Goal: Check status: Check status

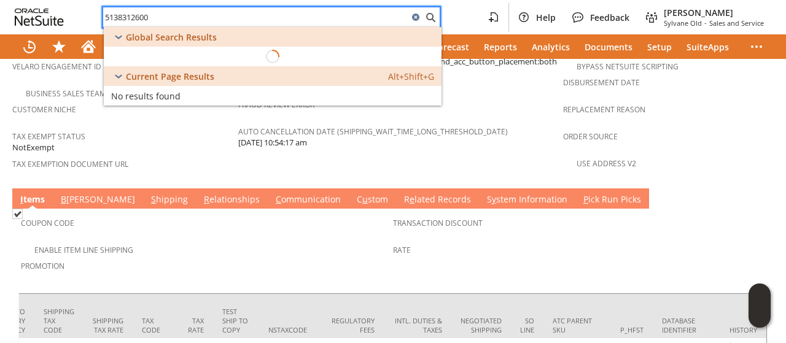
scroll to position [0, 2348]
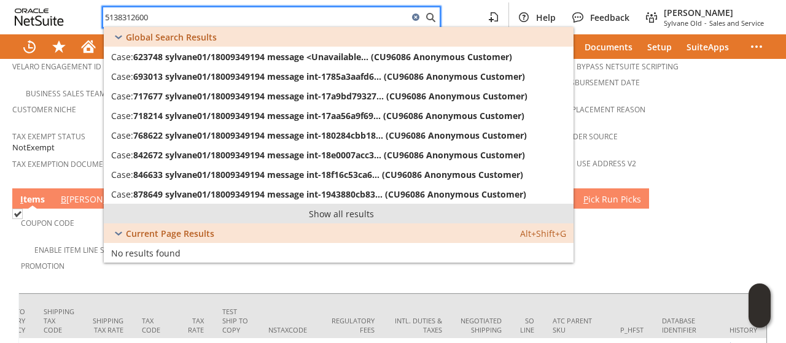
type input "5138312600"
click at [315, 209] on link "Show all results" at bounding box center [339, 214] width 470 height 20
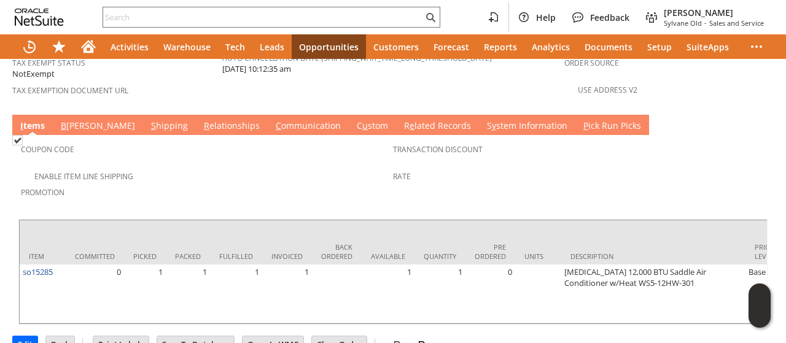
scroll to position [0, 646]
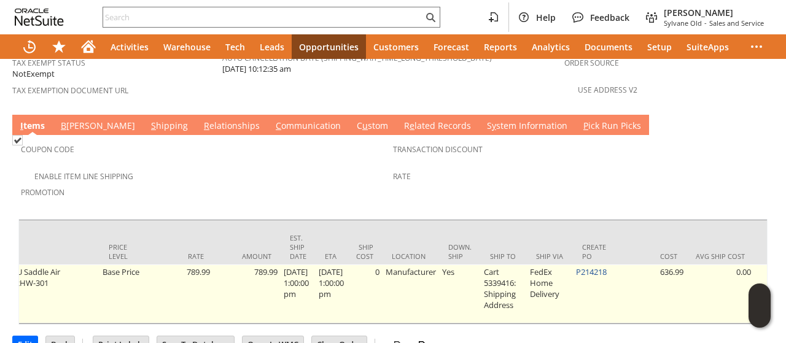
click at [619, 265] on td "P214218" at bounding box center [596, 294] width 46 height 59
drag, startPoint x: 625, startPoint y: 226, endPoint x: 590, endPoint y: 231, distance: 36.0
click at [590, 265] on td "P214218" at bounding box center [596, 294] width 46 height 59
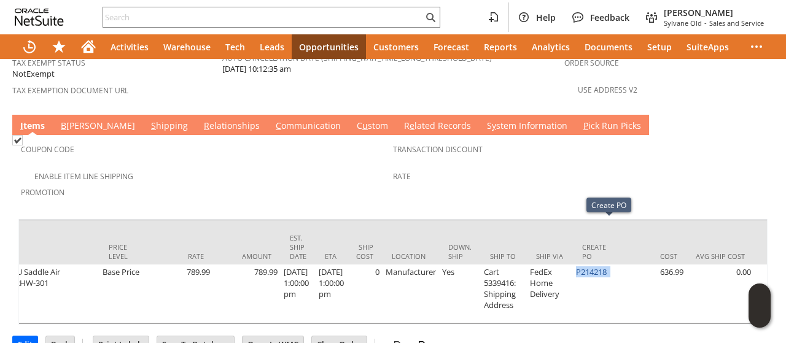
copy td "P214218"
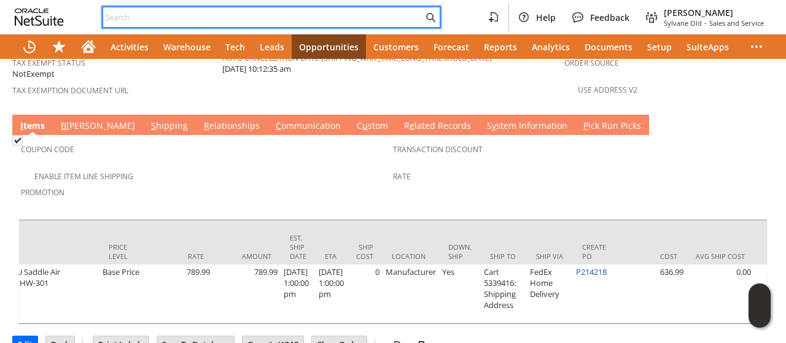
paste input "P214218"
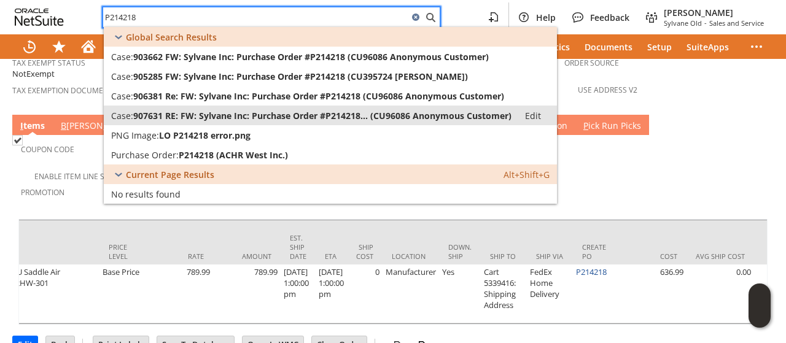
type input "P214218"
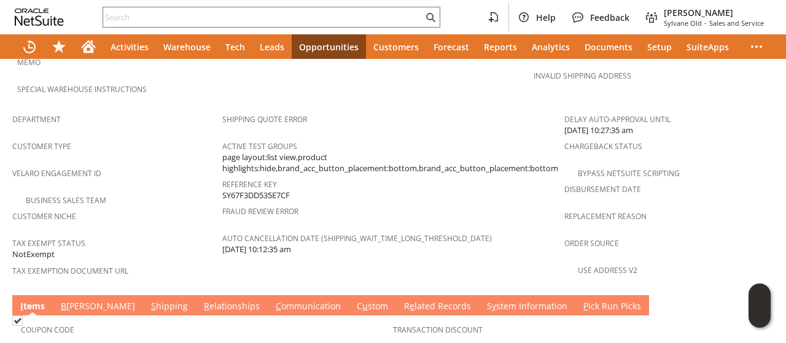
scroll to position [912, 0]
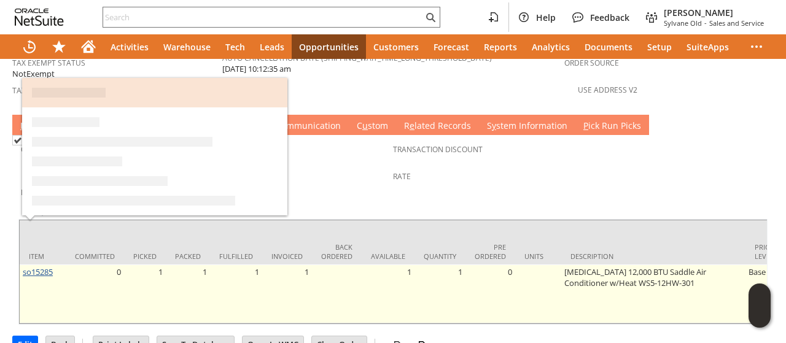
click at [43, 267] on link "so15285" at bounding box center [38, 272] width 30 height 11
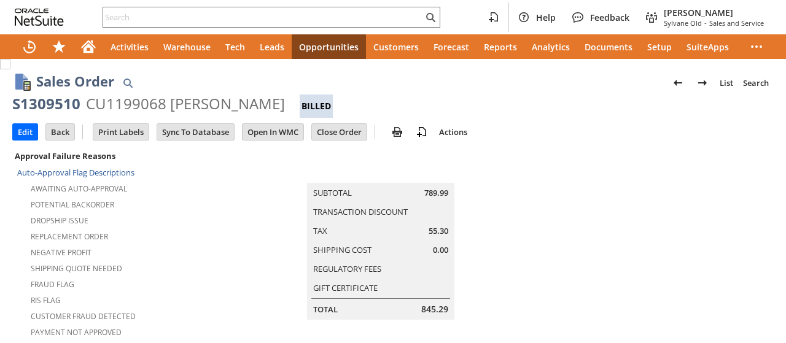
click at [183, 106] on div "CU1199068 [PERSON_NAME]" at bounding box center [185, 104] width 199 height 20
drag, startPoint x: 183, startPoint y: 106, endPoint x: 284, endPoint y: 123, distance: 102.8
click at [259, 108] on div "CU1199068 sharon g mcneill" at bounding box center [185, 104] width 199 height 20
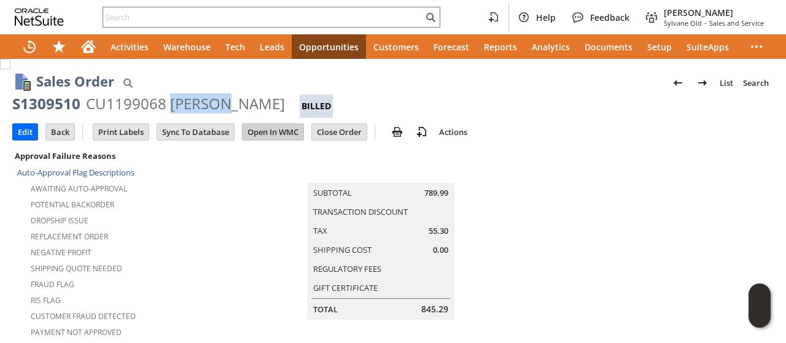
copy div "sharon g mcneill"
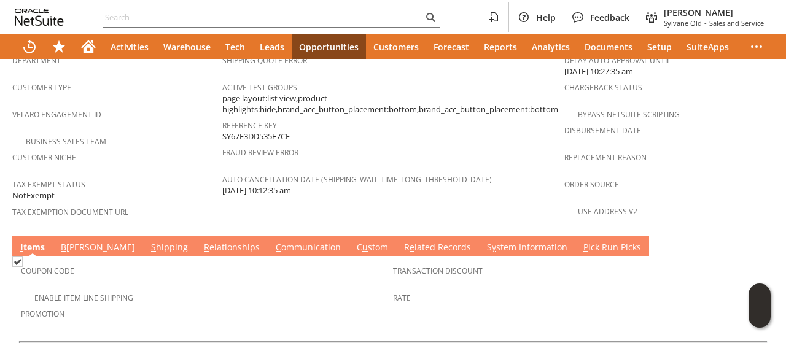
scroll to position [860, 0]
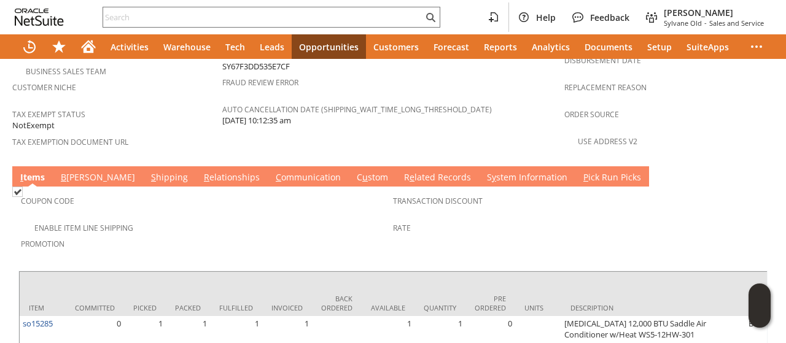
click at [148, 171] on link "S hipping" at bounding box center [169, 178] width 43 height 14
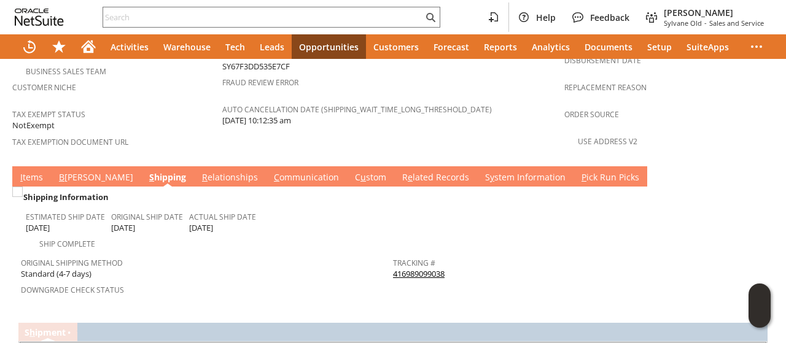
scroll to position [920, 0]
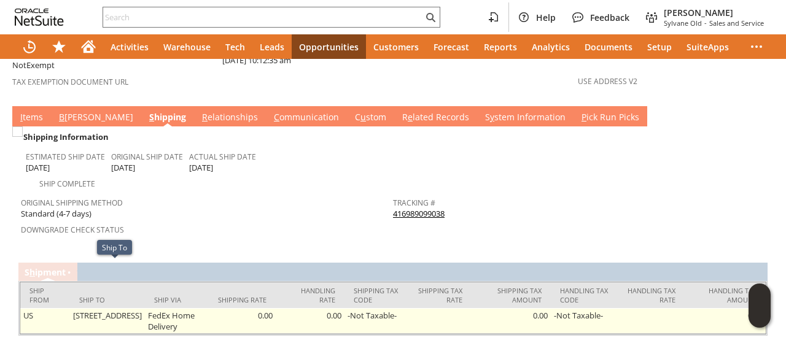
click at [82, 308] on td "1208 Upper Rd Seagrove NC 27341 United States" at bounding box center [107, 321] width 75 height 26
drag, startPoint x: 82, startPoint y: 267, endPoint x: 117, endPoint y: 266, distance: 35.0
click at [117, 308] on td "1208 Upper Rd Seagrove NC 27341 United States" at bounding box center [107, 321] width 75 height 26
copy td "1208 Upper Rd"
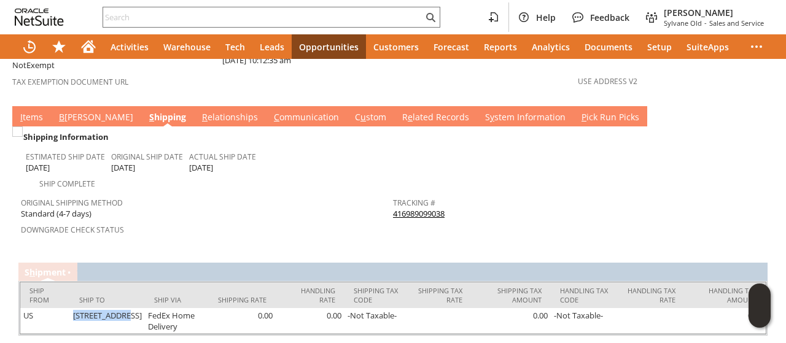
click at [271, 111] on link "C ommunication" at bounding box center [306, 118] width 71 height 14
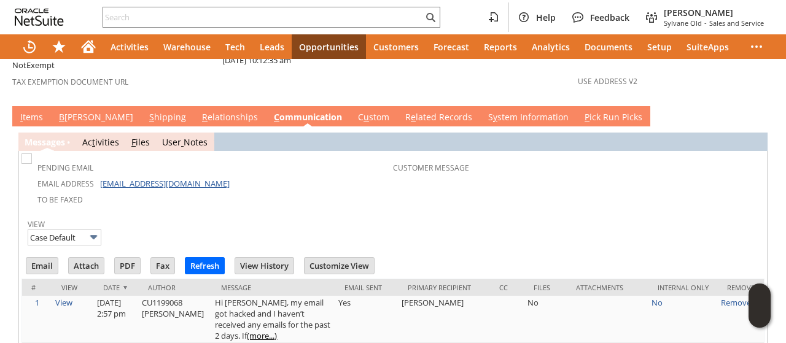
scroll to position [0, 0]
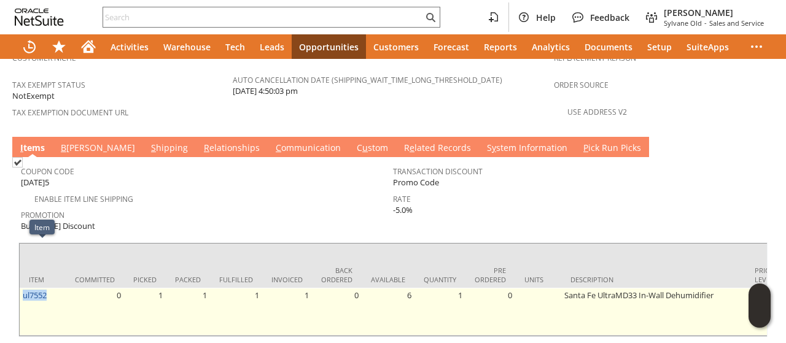
drag, startPoint x: 31, startPoint y: 250, endPoint x: 21, endPoint y: 252, distance: 10.7
click at [21, 288] on td "ul7552" at bounding box center [43, 312] width 46 height 48
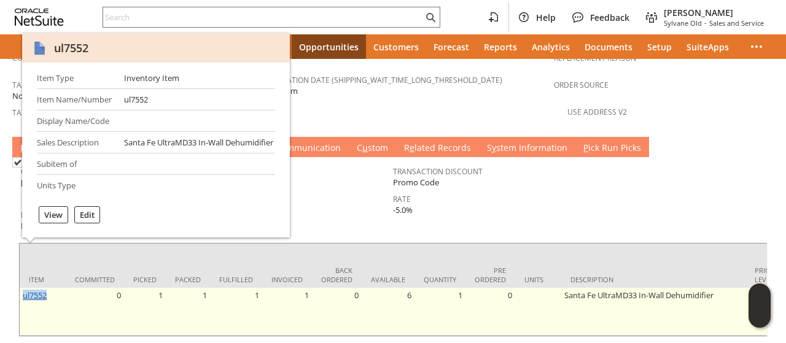
copy link "ul7552"
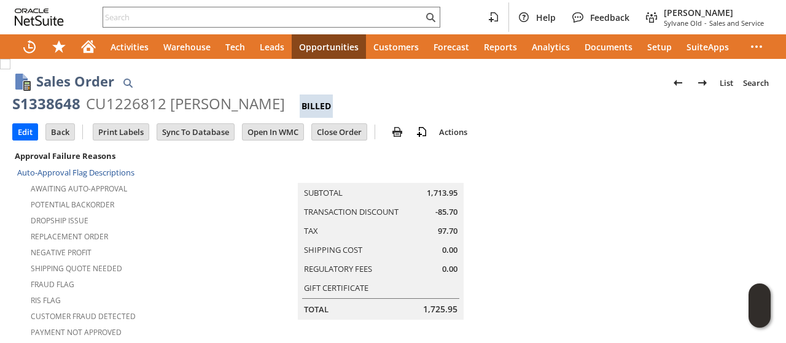
click at [194, 108] on div "CU1226812 Elida Marroquin" at bounding box center [185, 104] width 199 height 20
drag, startPoint x: 194, startPoint y: 108, endPoint x: 238, endPoint y: 107, distance: 43.6
click at [238, 107] on div "CU1226812 Elida Marroquin" at bounding box center [185, 104] width 199 height 20
copy div "Elida Marroquin"
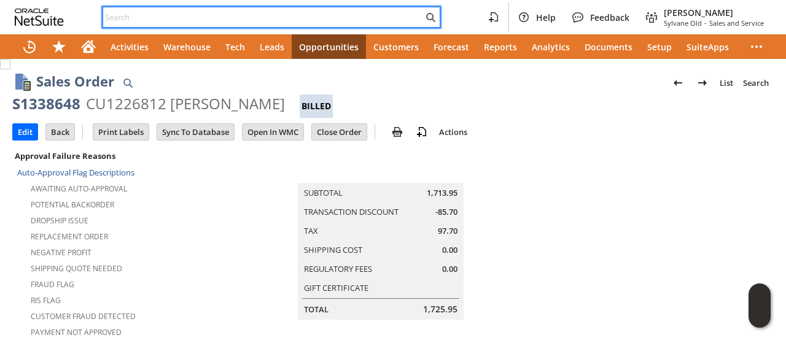
paste input "4056811822"
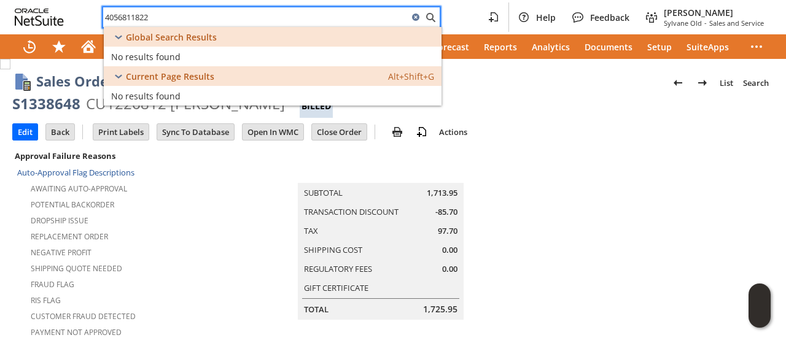
click at [244, 23] on input "4056811822" at bounding box center [255, 17] width 305 height 15
paste input "pr10687"
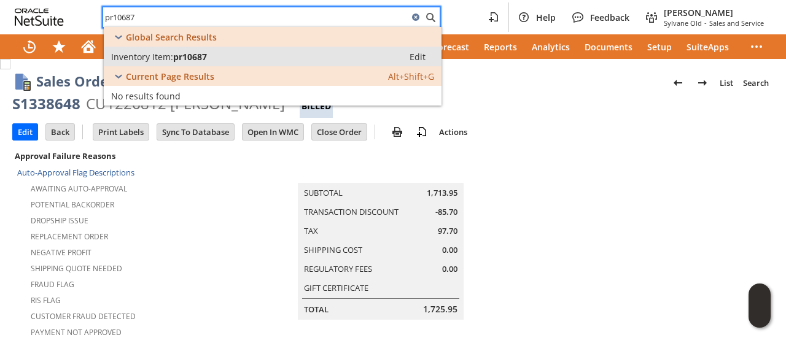
type input "pr10687"
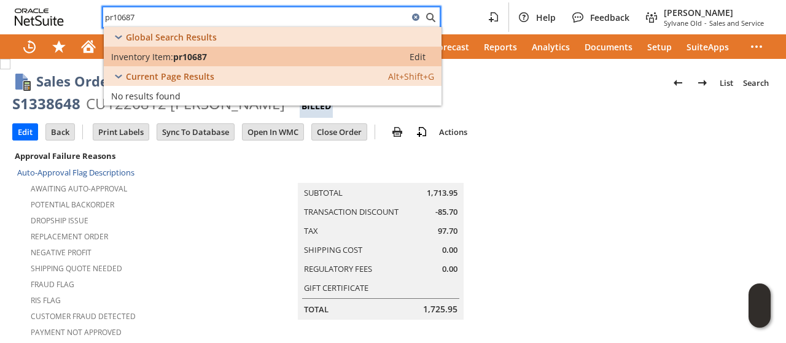
click at [210, 55] on div "Inventory Item: pr10687" at bounding box center [253, 57] width 285 height 12
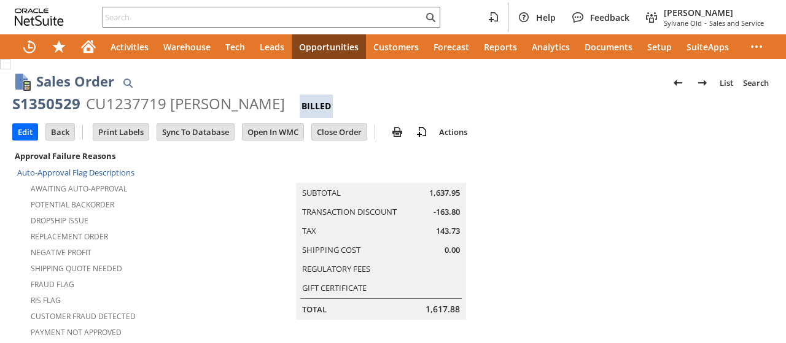
scroll to position [868, 0]
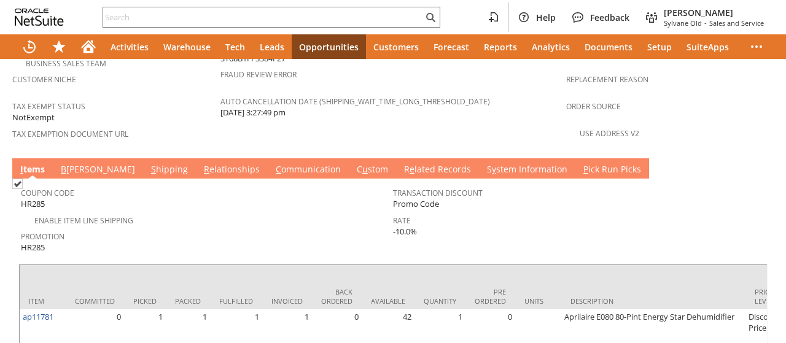
click at [148, 163] on link "S hipping" at bounding box center [169, 170] width 43 height 14
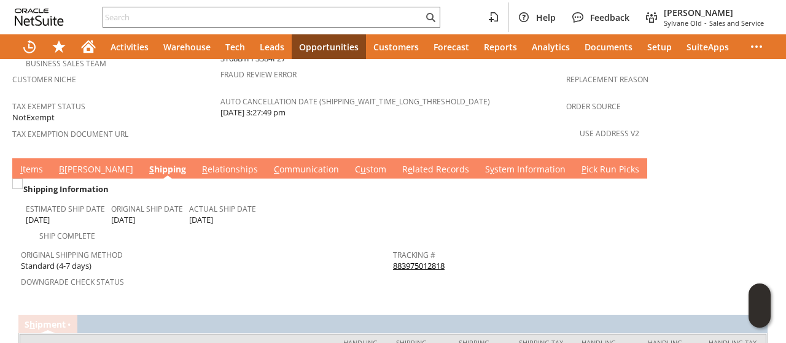
click at [410, 260] on link "883975012818" at bounding box center [419, 265] width 52 height 11
click at [31, 163] on link "I tems" at bounding box center [31, 170] width 29 height 14
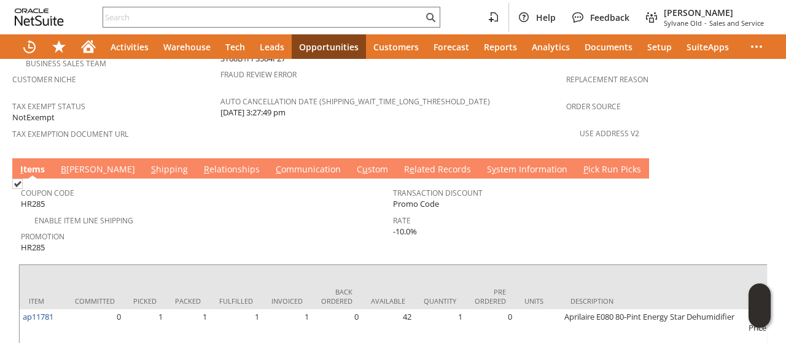
click at [148, 163] on link "S hipping" at bounding box center [169, 170] width 43 height 14
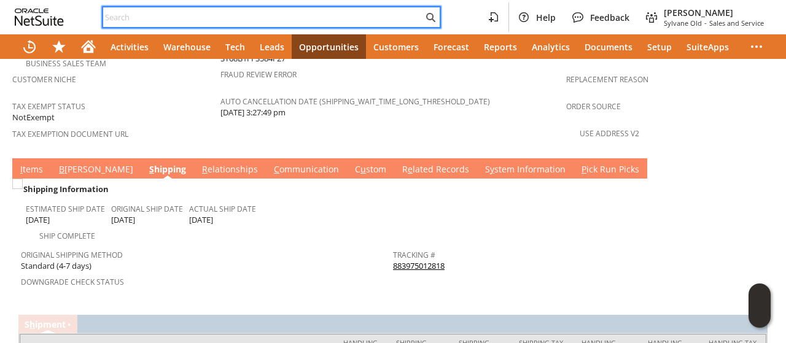
paste input "3033963205"
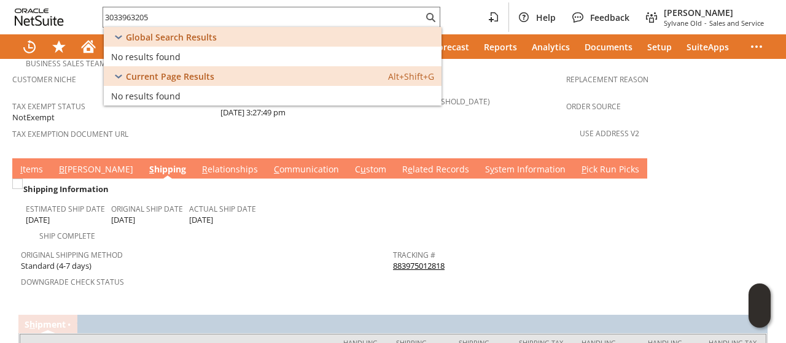
click at [509, 246] on div "Tracking # 883975012818" at bounding box center [576, 259] width 366 height 26
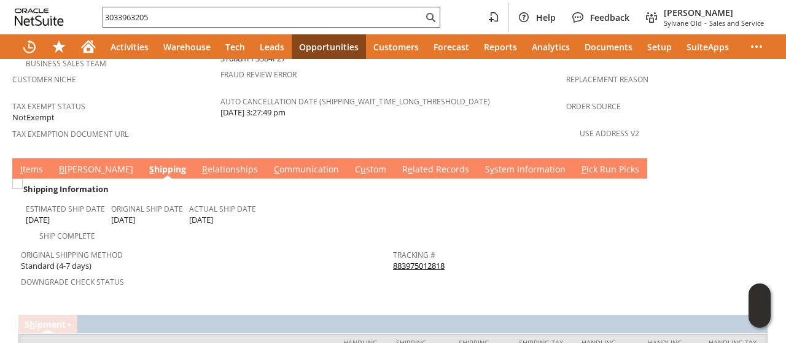
click at [264, 13] on input "3033963205" at bounding box center [263, 17] width 320 height 15
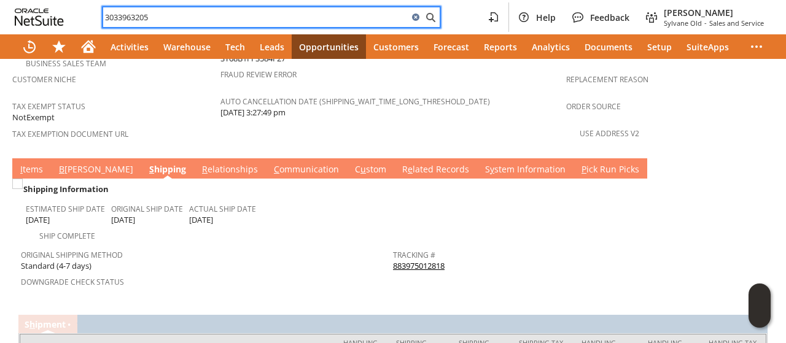
click at [264, 13] on input "3033963205" at bounding box center [255, 17] width 305 height 15
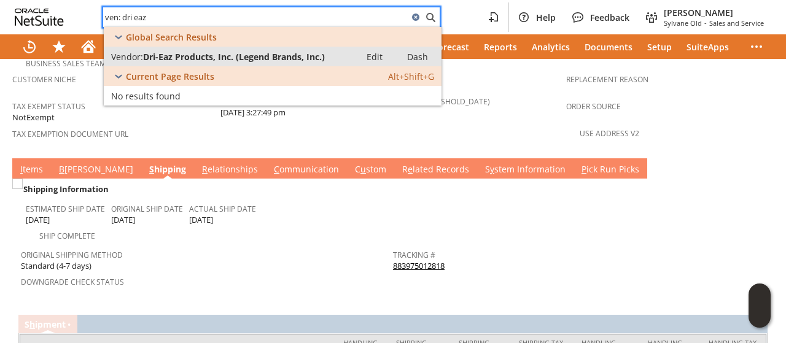
type input "ven: dri eaz"
